Goal: Task Accomplishment & Management: Manage account settings

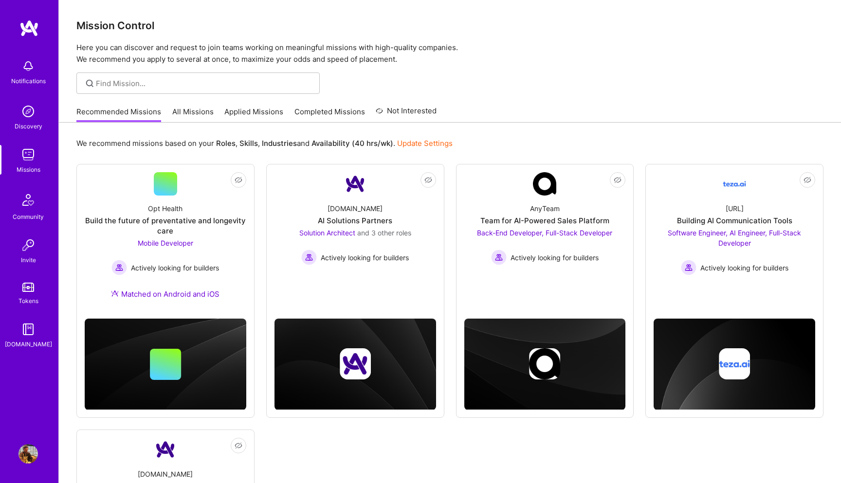
click at [188, 117] on link "All Missions" at bounding box center [192, 115] width 41 height 16
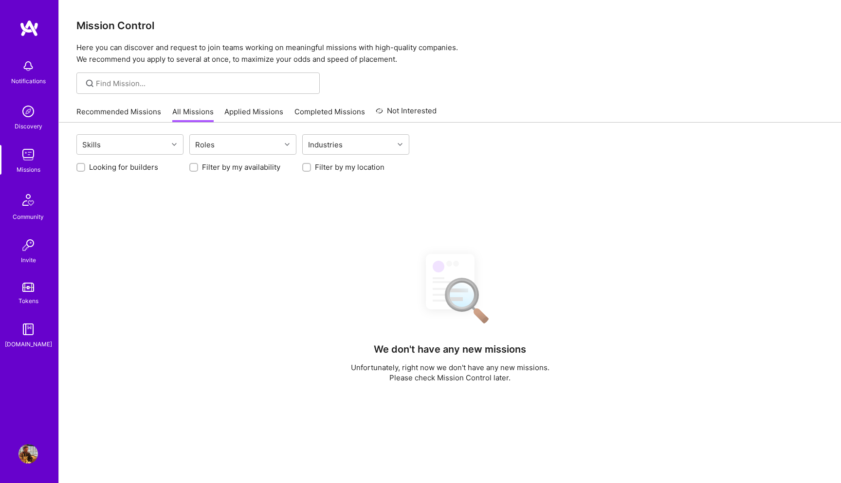
click at [247, 116] on link "Applied Missions" at bounding box center [253, 115] width 59 height 16
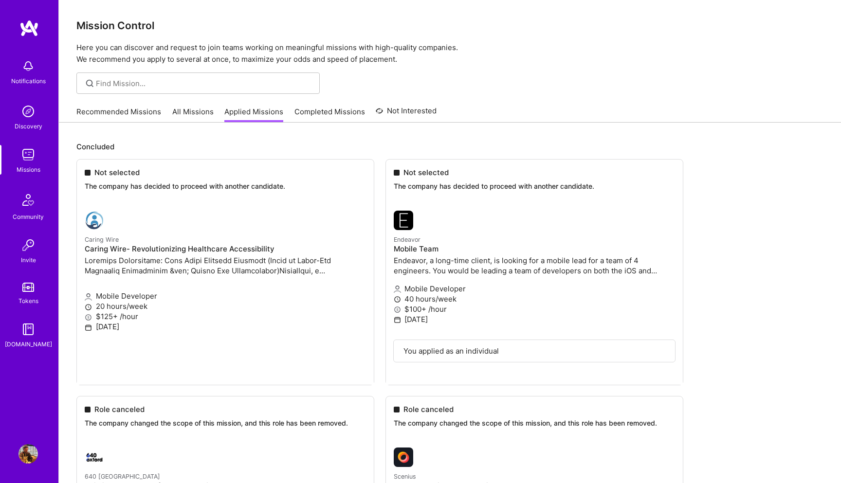
click at [353, 103] on div "Recommended Missions All Missions Applied Missions Completed Missions Not Inter…" at bounding box center [256, 111] width 360 height 21
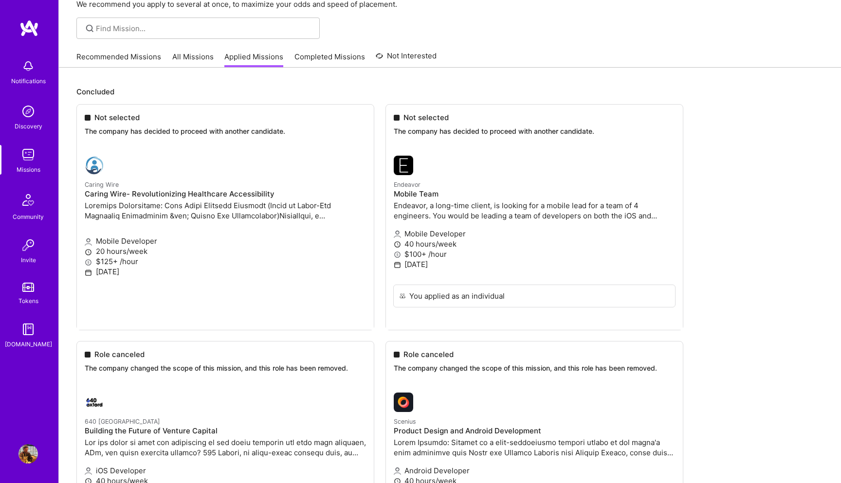
scroll to position [56, 0]
click at [29, 161] on img at bounding box center [27, 154] width 19 height 19
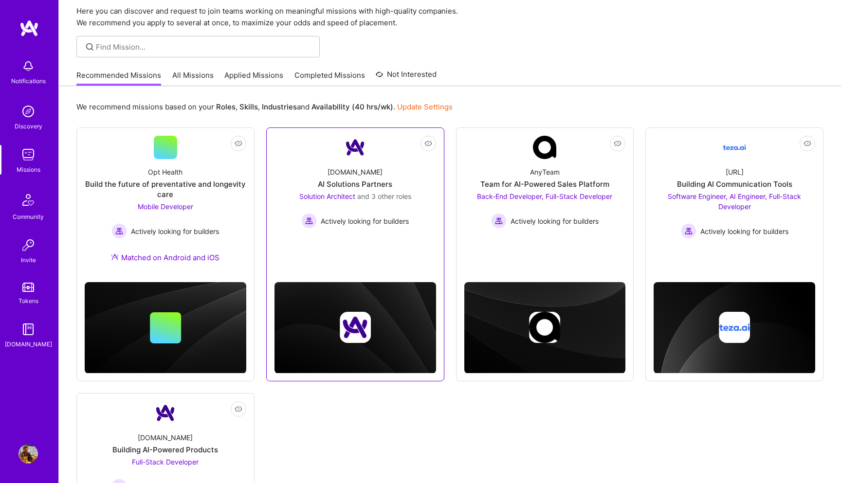
scroll to position [37, 0]
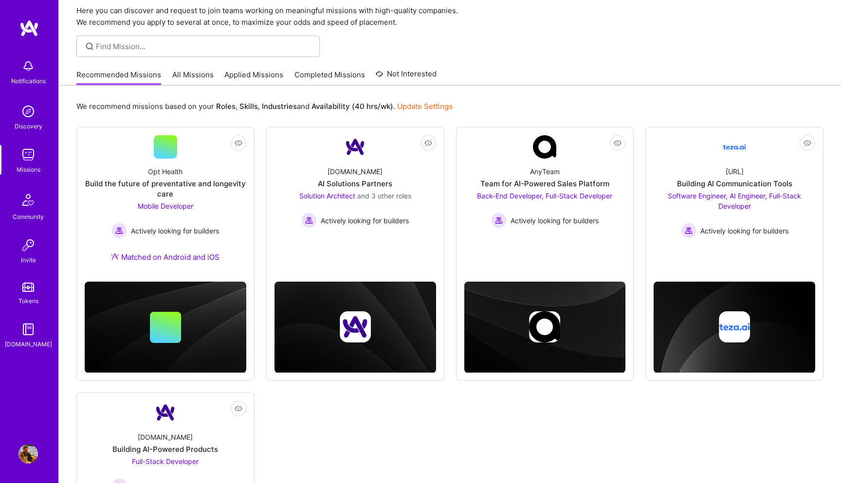
click at [189, 75] on link "All Missions" at bounding box center [192, 78] width 41 height 16
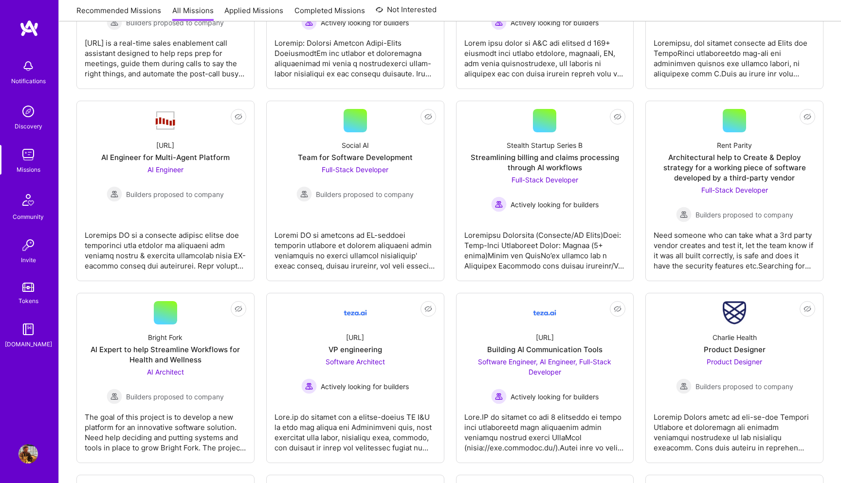
scroll to position [1154, 0]
